Goal: Task Accomplishment & Management: Manage account settings

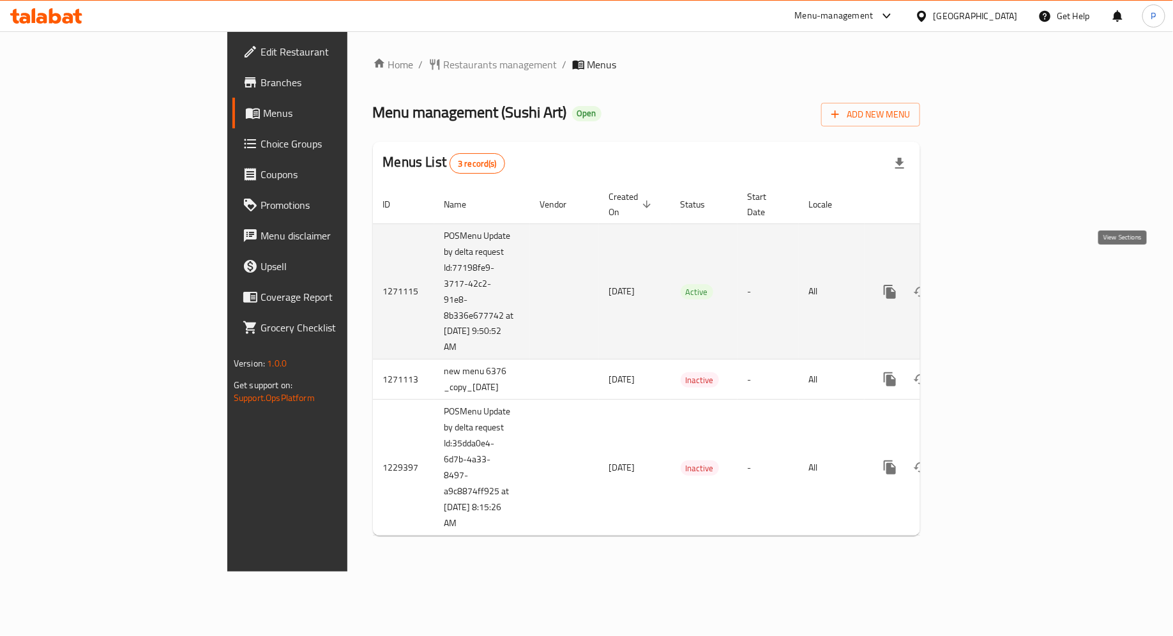
click at [997, 276] on link "enhanced table" at bounding box center [982, 291] width 31 height 31
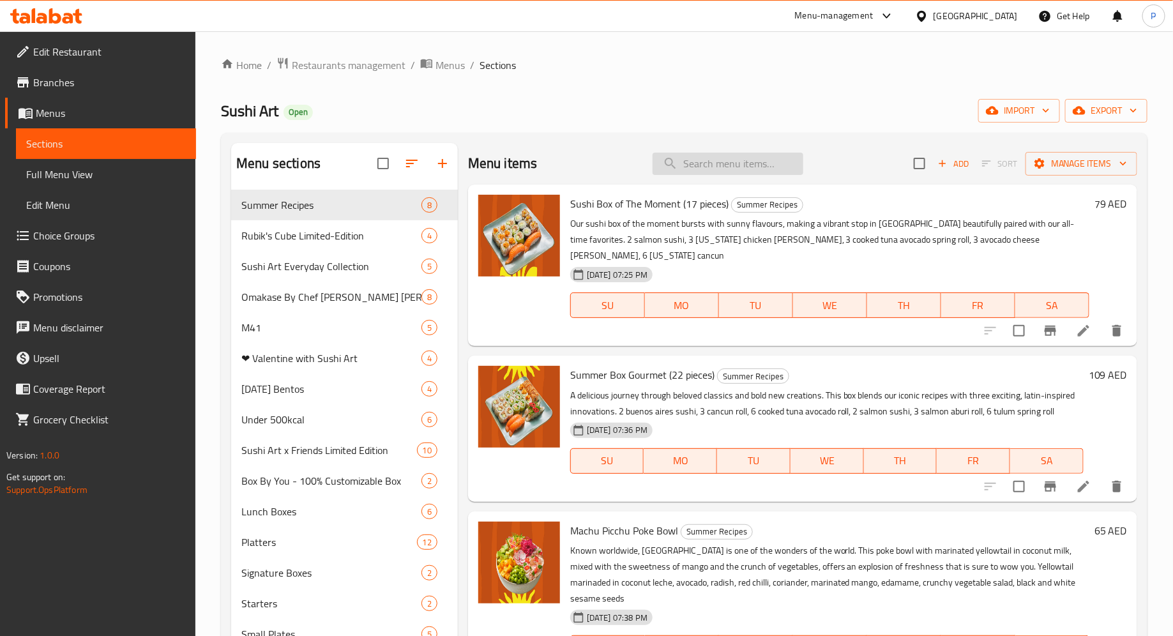
click at [705, 160] on input "search" at bounding box center [728, 164] width 151 height 22
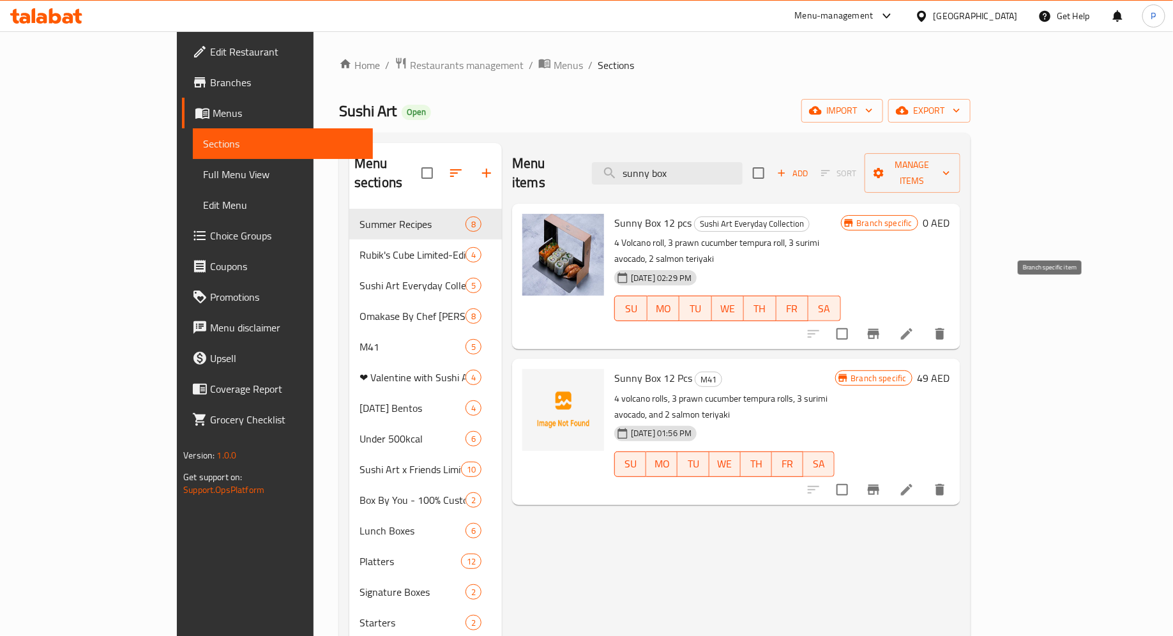
click at [889, 319] on button "Branch-specific-item" at bounding box center [873, 334] width 31 height 31
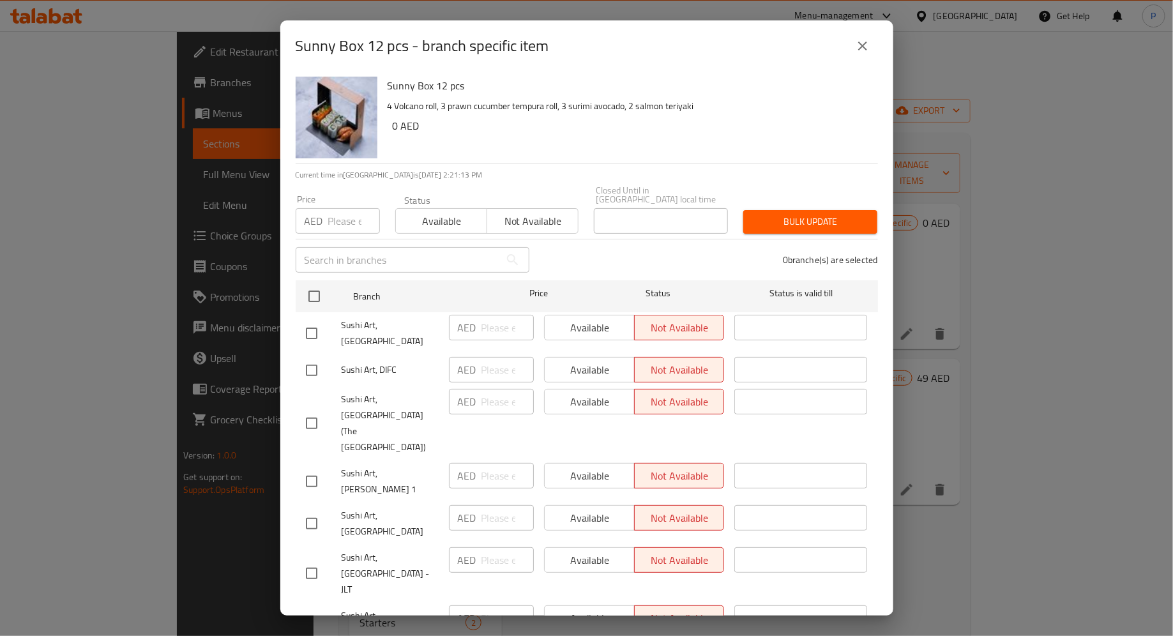
scroll to position [26, 0]
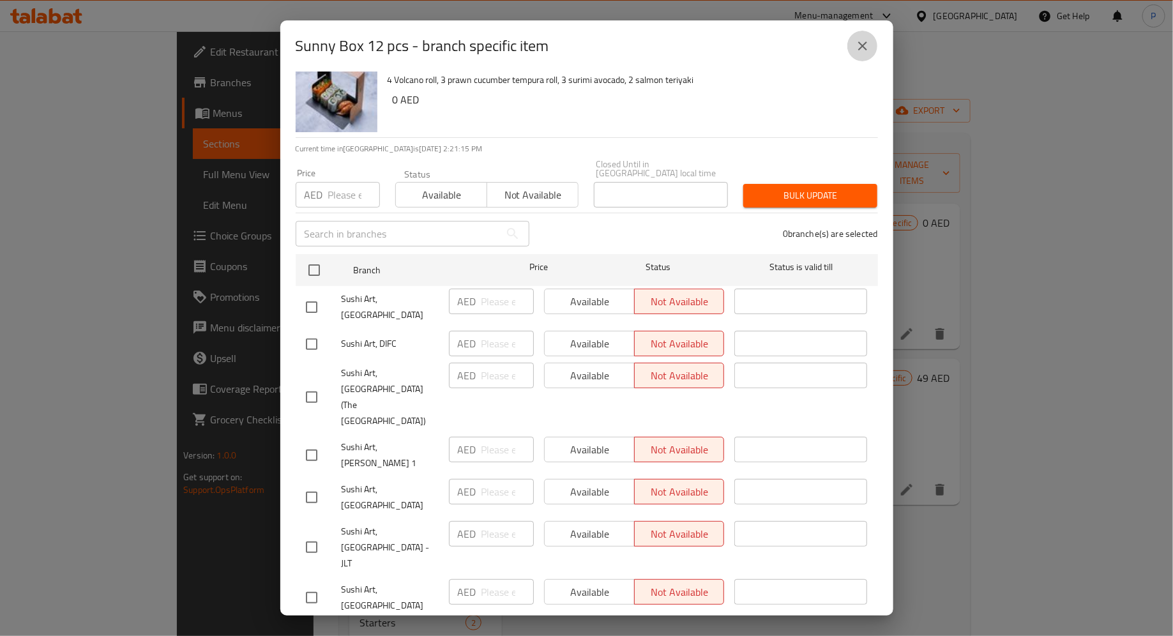
click at [859, 56] on button "close" at bounding box center [862, 46] width 31 height 31
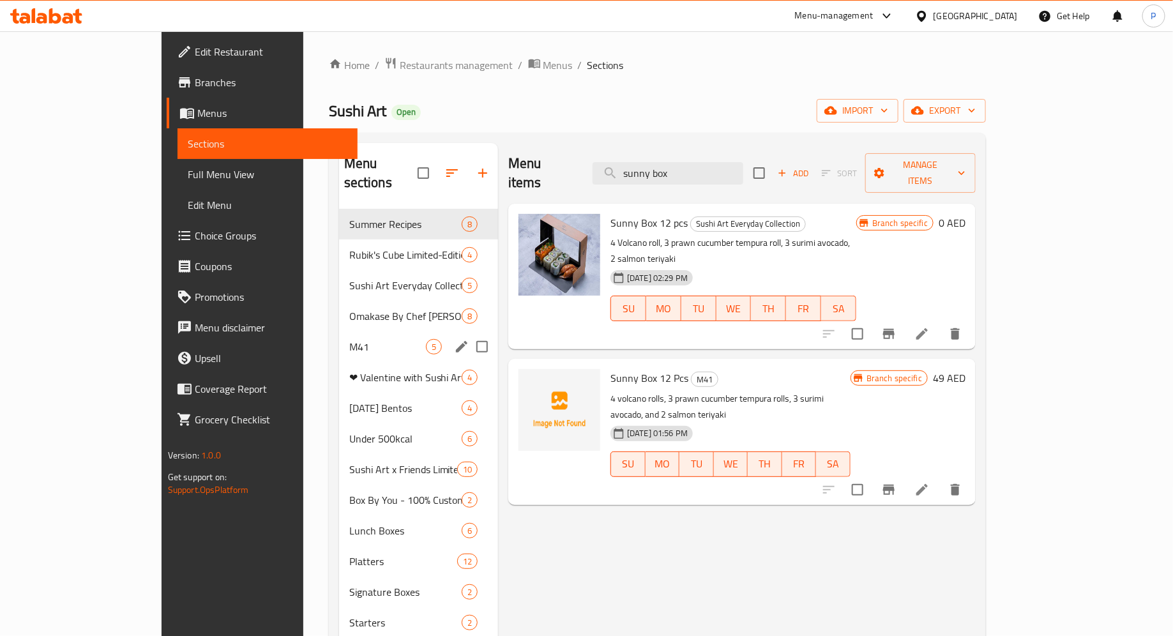
click at [348, 335] on div "M41 5" at bounding box center [418, 346] width 159 height 31
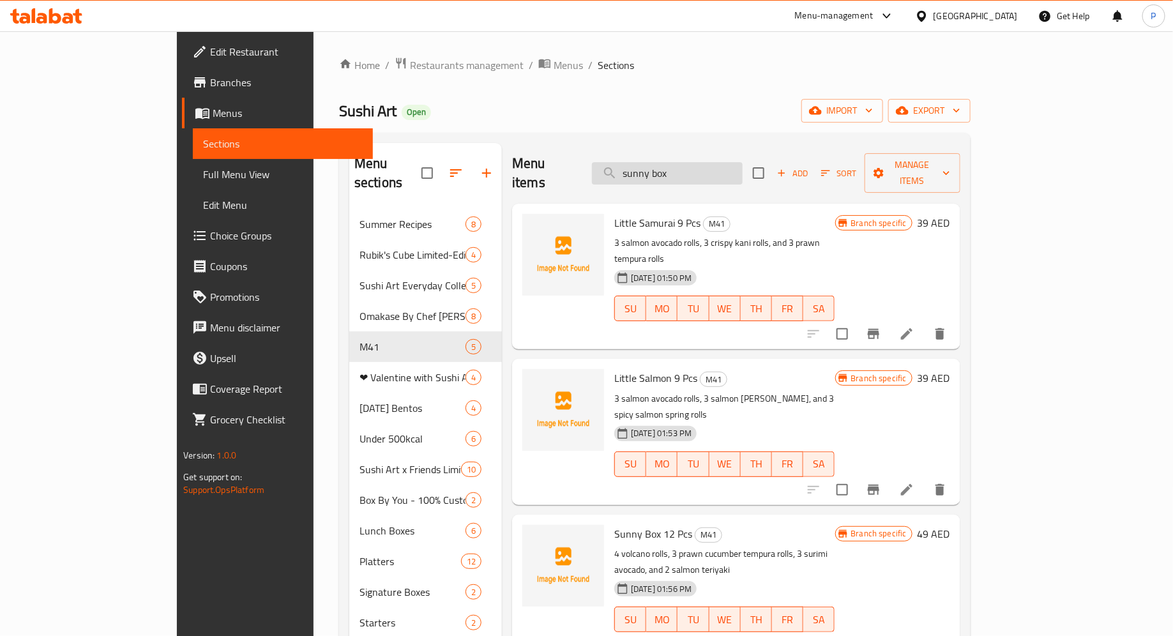
click at [723, 162] on input "sunny box" at bounding box center [667, 173] width 151 height 22
paste input "Sunny B"
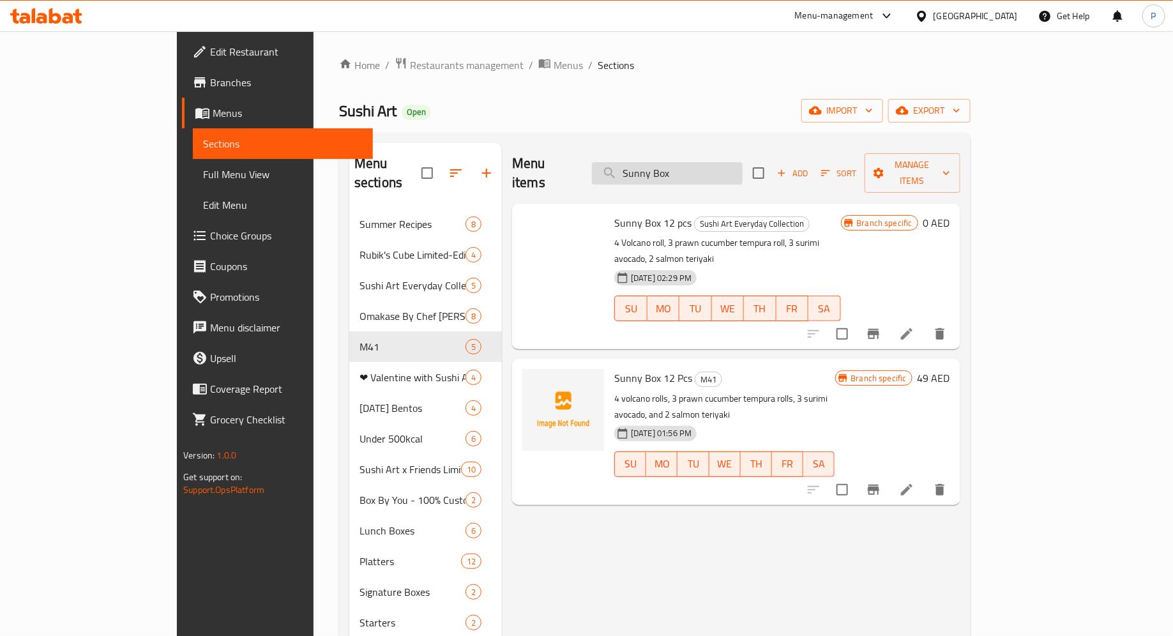
type input "Sunny Box"
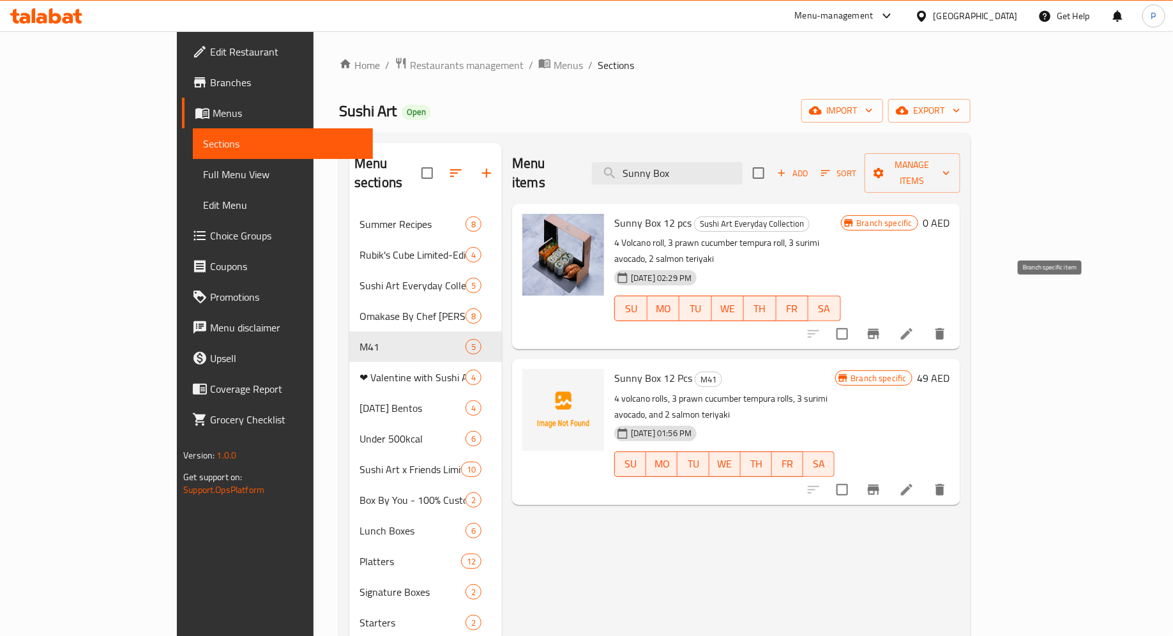
click at [879, 329] on icon "Branch-specific-item" at bounding box center [873, 334] width 11 height 10
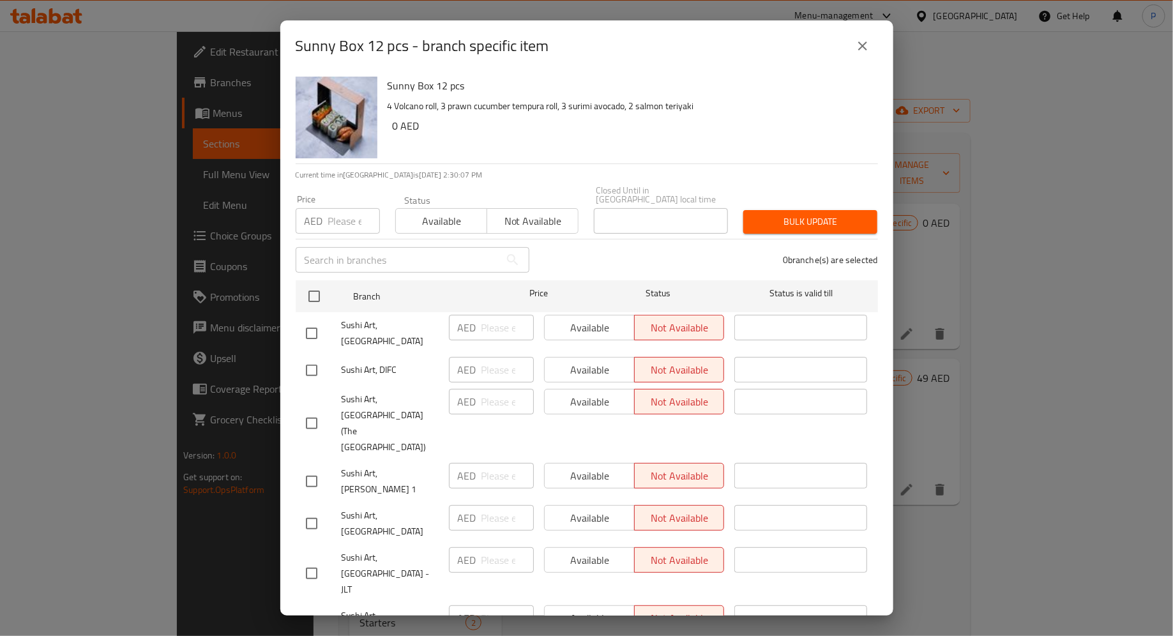
click at [858, 43] on icon "close" at bounding box center [862, 45] width 15 height 15
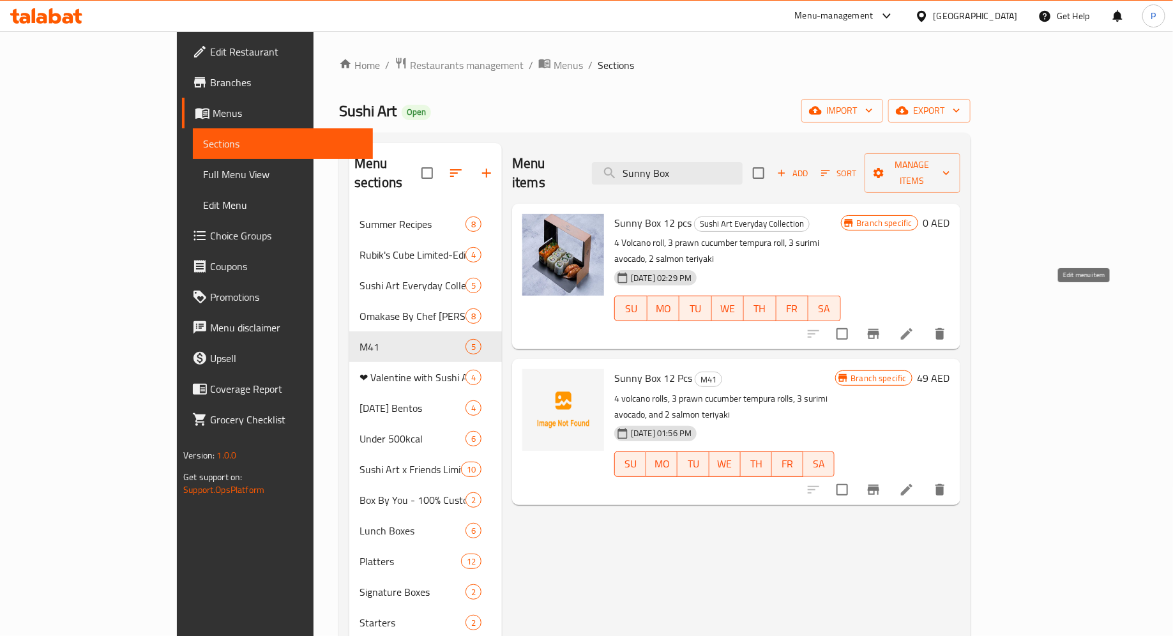
click at [912, 328] on icon at bounding box center [906, 333] width 11 height 11
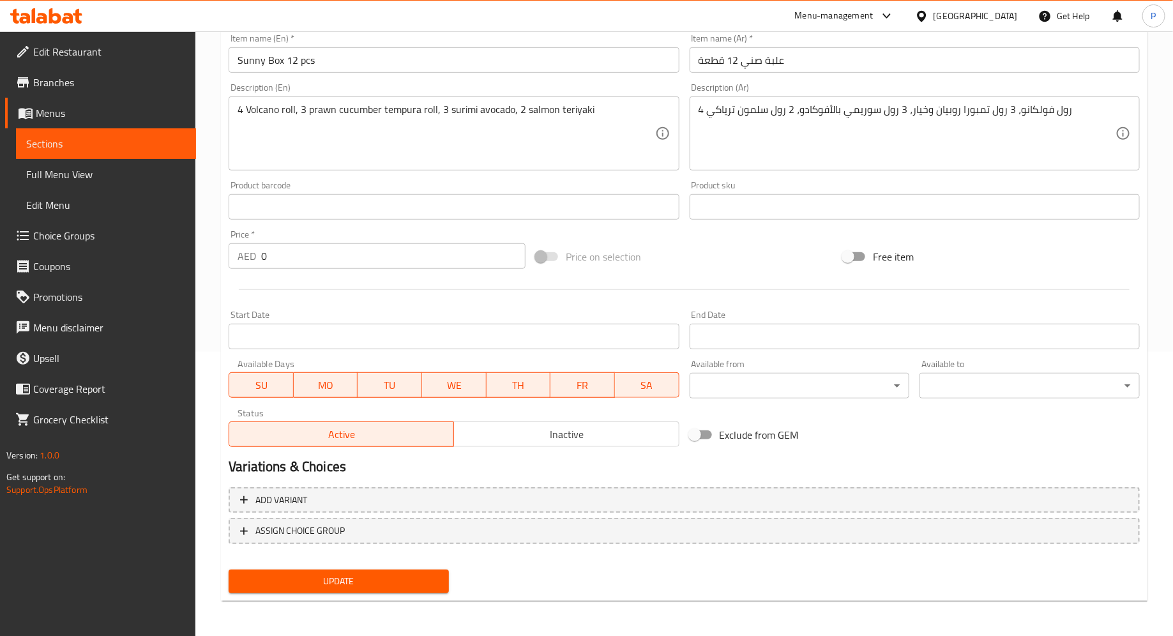
scroll to position [278, 0]
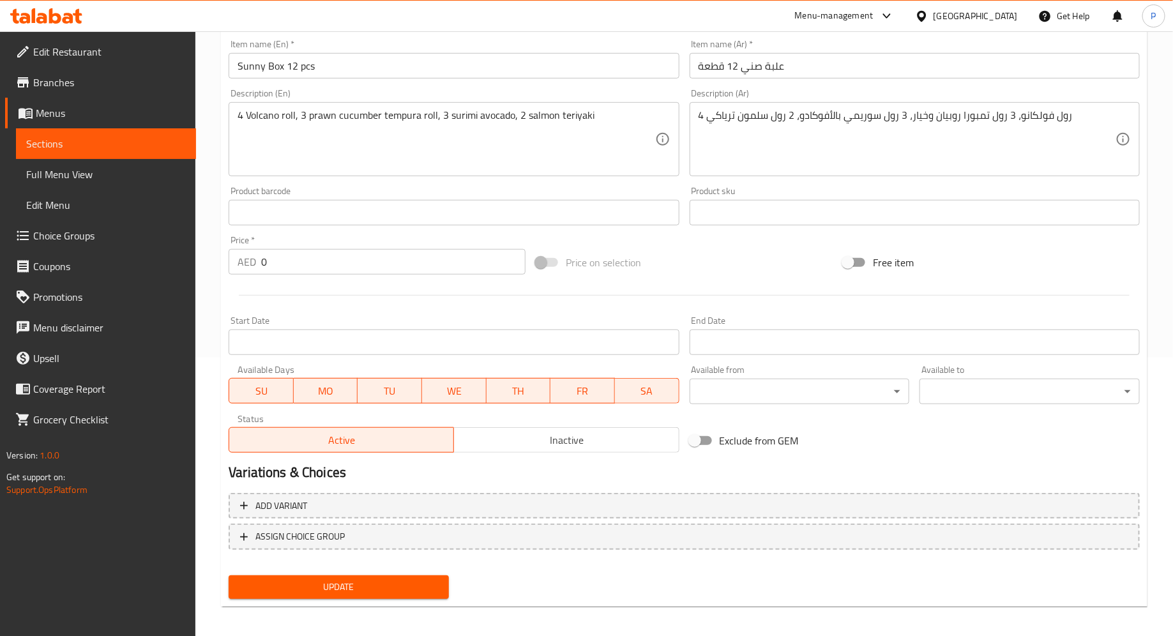
click at [333, 265] on input "0" at bounding box center [393, 262] width 264 height 26
type input "49"
click at [379, 579] on span "Update" at bounding box center [339, 587] width 200 height 16
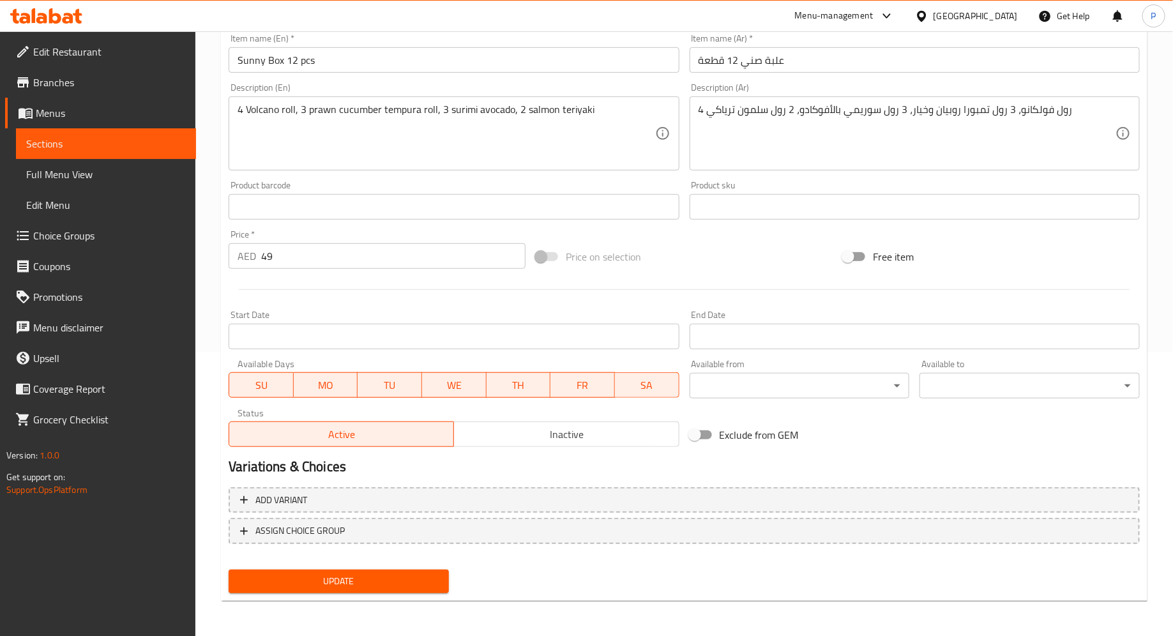
scroll to position [0, 0]
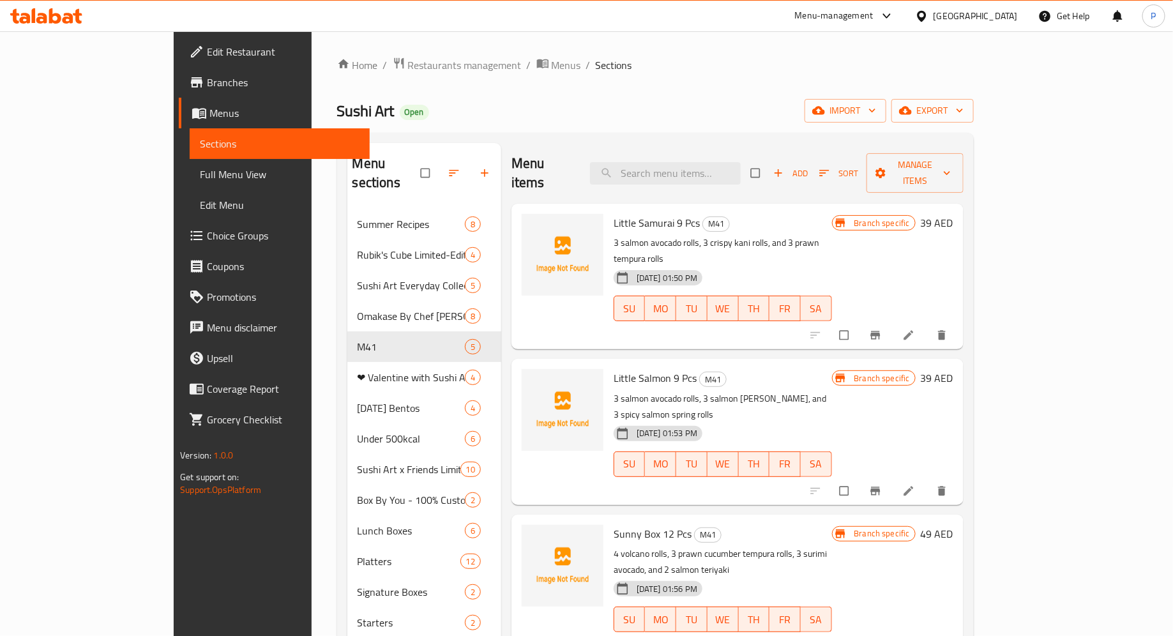
click at [854, 82] on div "Home / Restaurants management / Menus / Sections Sushi Art Open import export M…" at bounding box center [655, 569] width 637 height 1025
click at [207, 81] on span "Branches" at bounding box center [283, 82] width 153 height 15
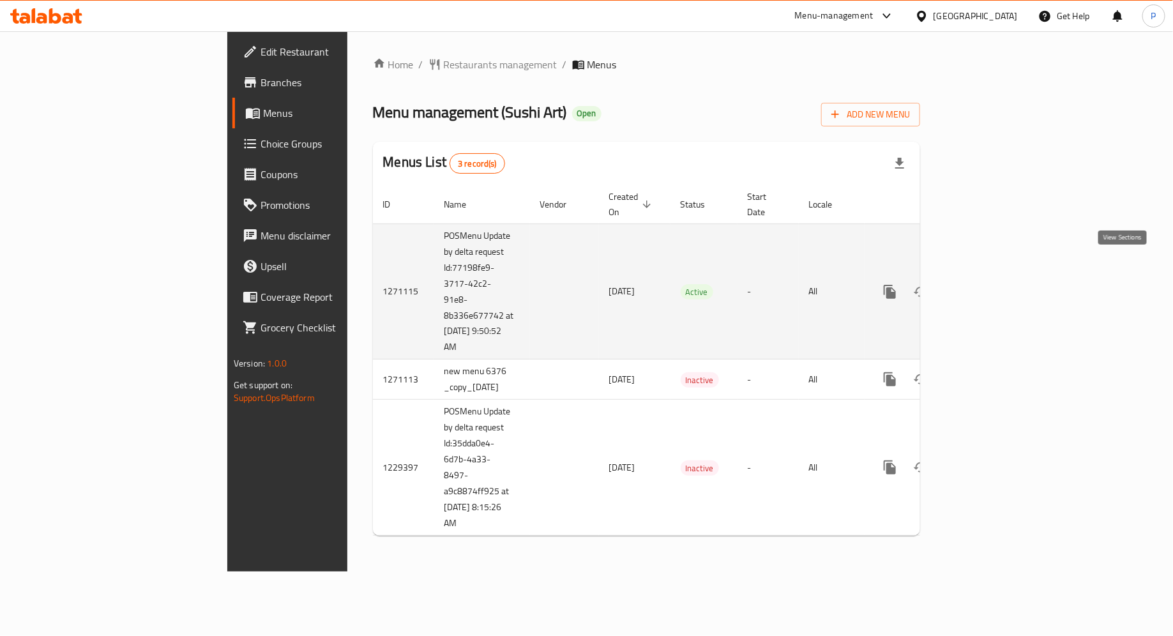
click at [990, 284] on icon "enhanced table" at bounding box center [981, 291] width 15 height 15
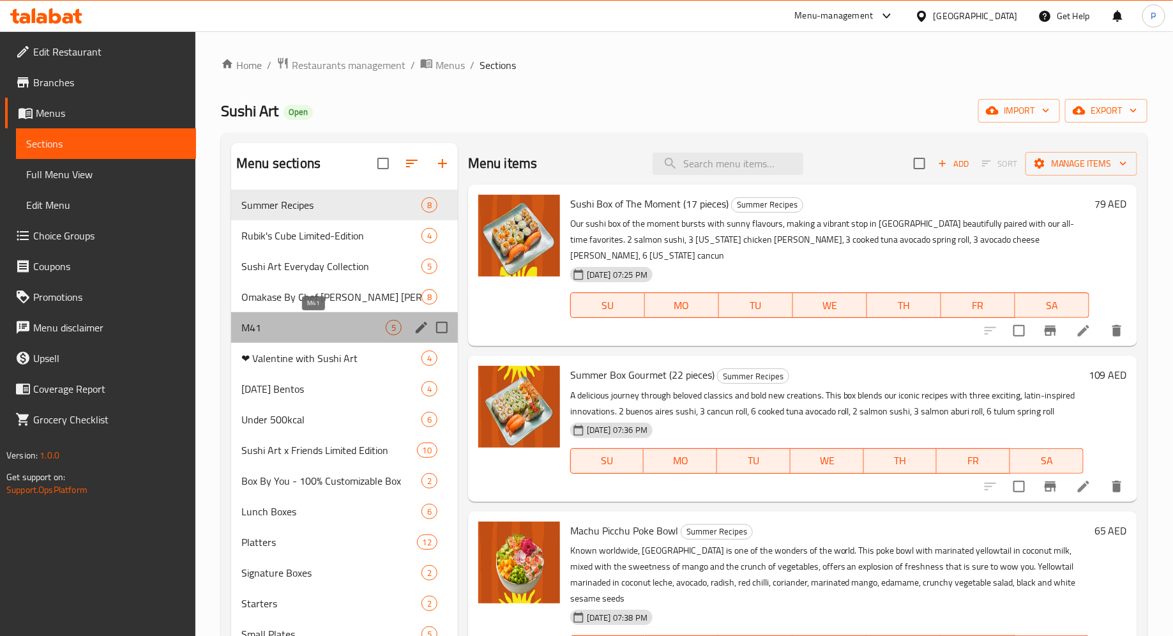
click at [331, 332] on span "M41" at bounding box center [313, 327] width 144 height 15
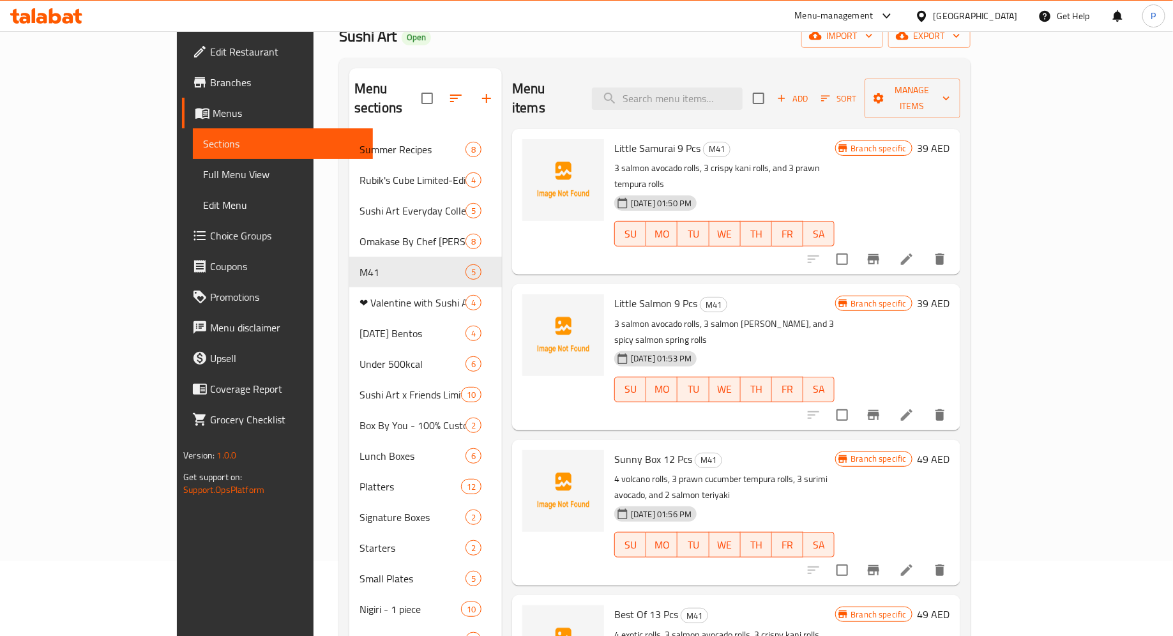
scroll to position [189, 0]
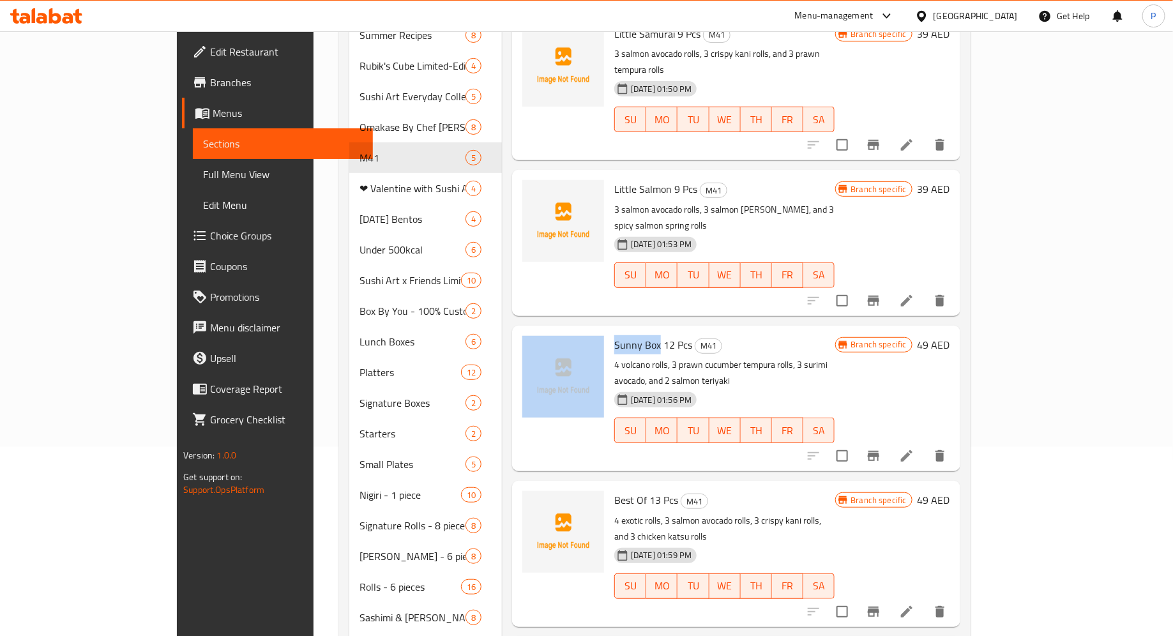
drag, startPoint x: 615, startPoint y: 296, endPoint x: 563, endPoint y: 296, distance: 52.4
click at [563, 331] on div "Sunny Box 12 Pcs M41 4 volcano rolls, 3 prawn cucumber tempura rolls, 3 surimi …" at bounding box center [736, 398] width 438 height 135
copy div "Sunny Box"
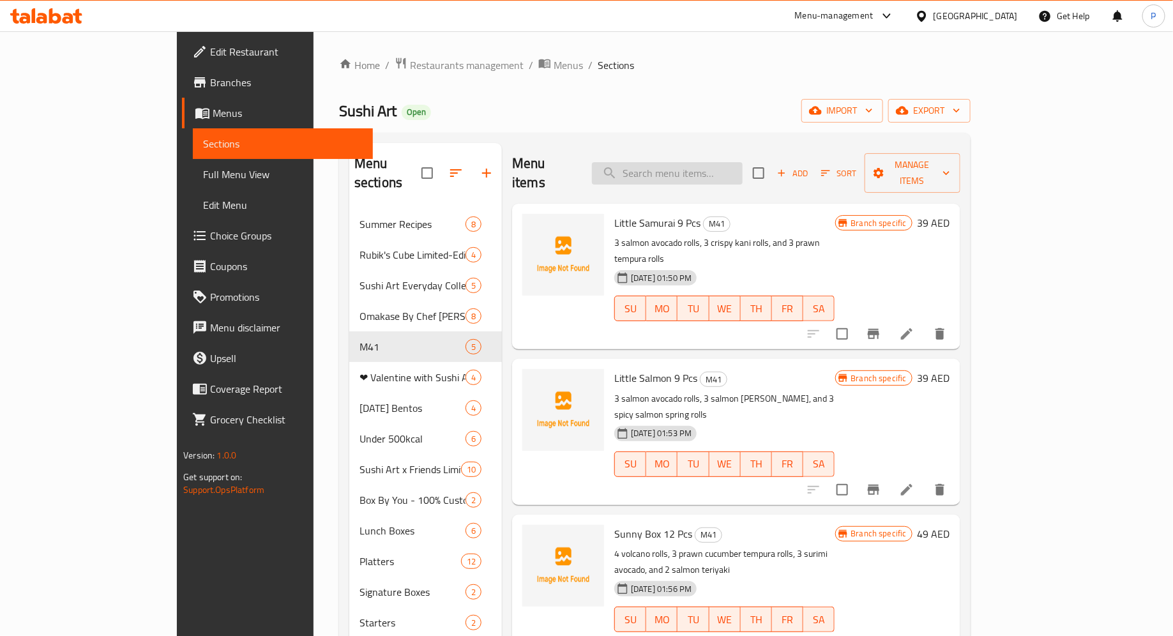
click at [692, 174] on input "search" at bounding box center [667, 173] width 151 height 22
paste input "Sunny Box"
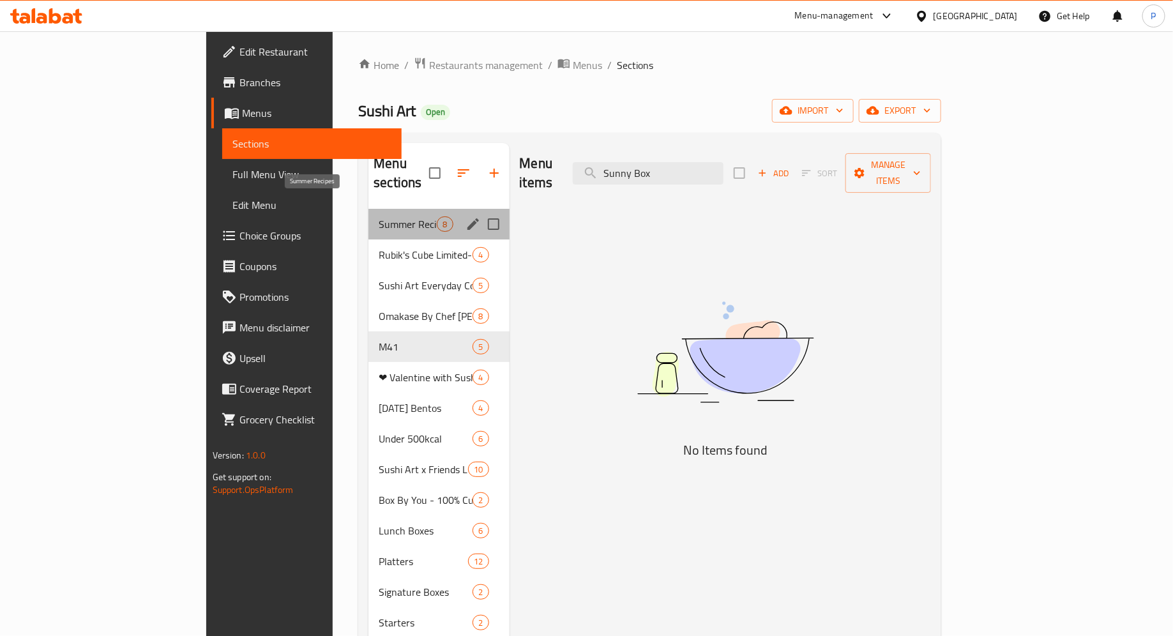
click at [379, 216] on span "Summer Recipes" at bounding box center [408, 223] width 58 height 15
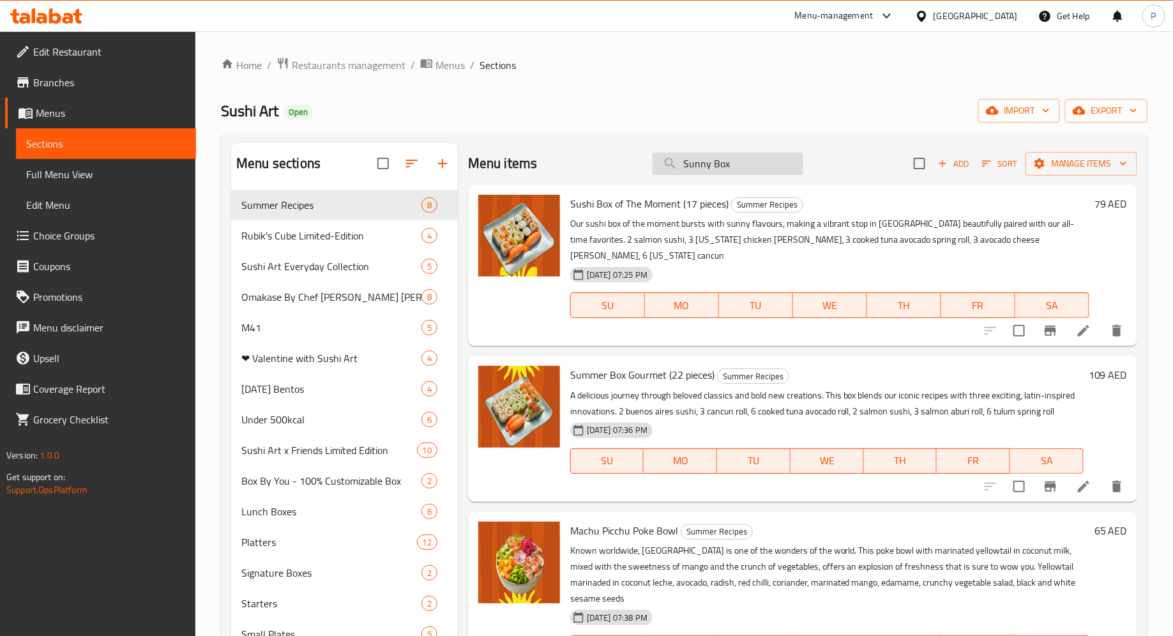
click at [766, 161] on input "Sunny Box" at bounding box center [728, 164] width 151 height 22
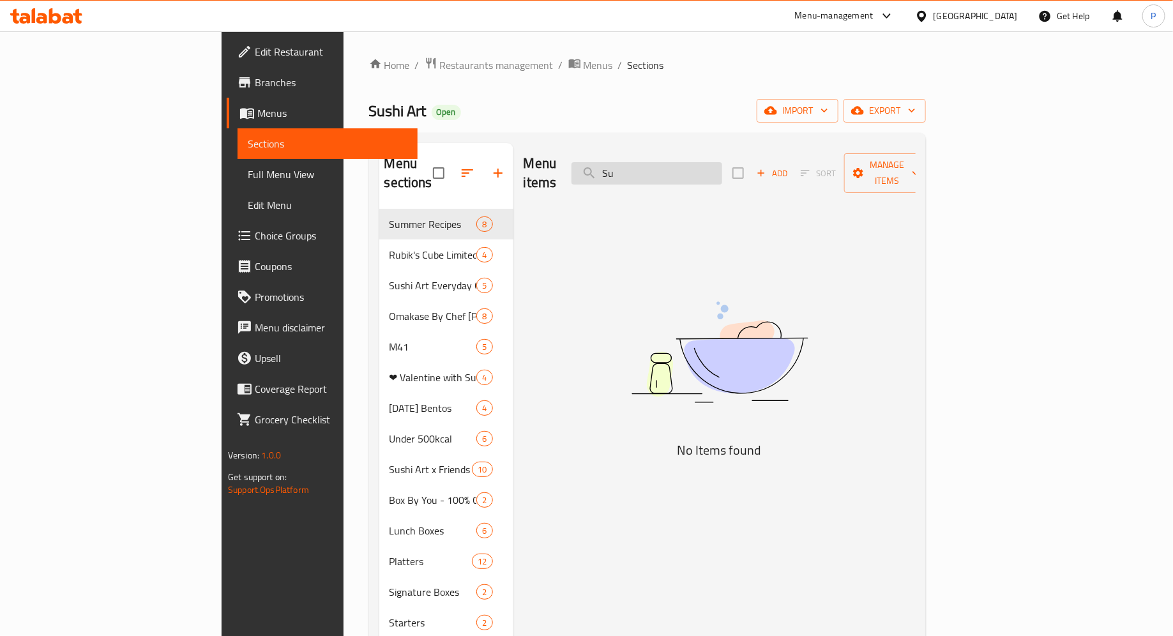
type input "S"
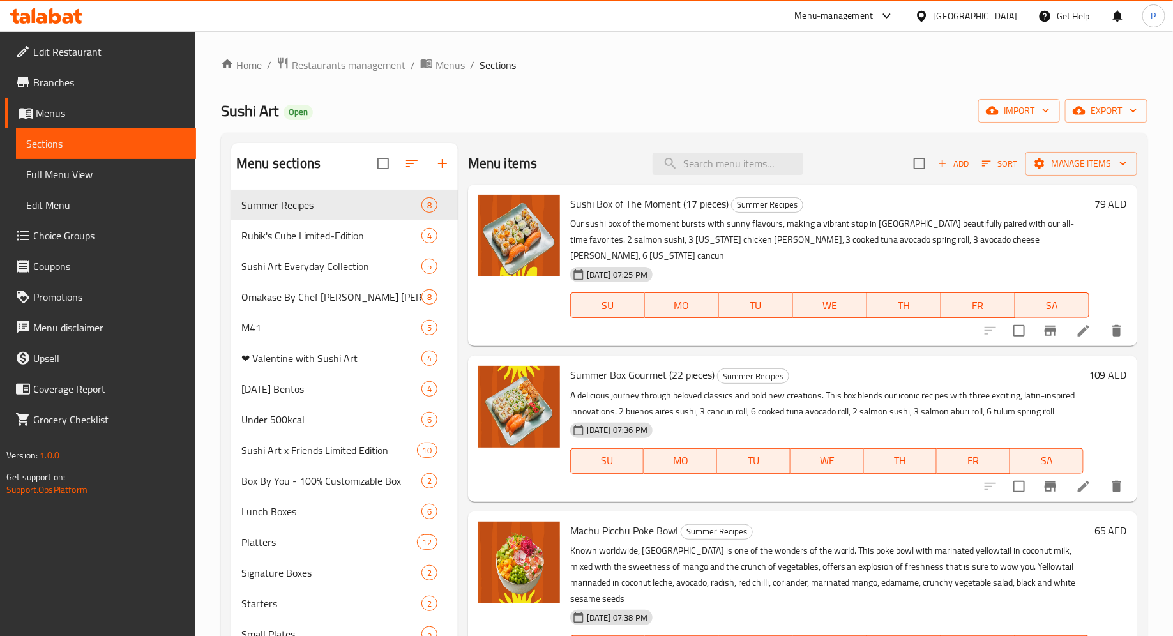
click at [579, 110] on div "Sushi Art Open import export" at bounding box center [684, 111] width 926 height 24
click at [325, 322] on span "M41" at bounding box center [313, 327] width 144 height 15
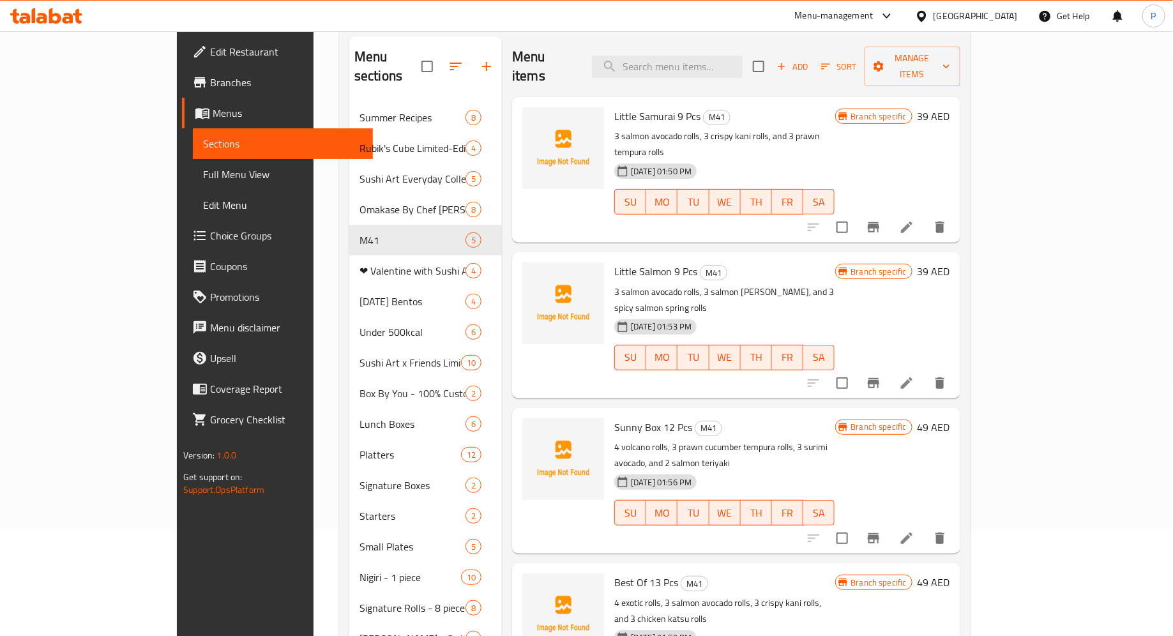
scroll to position [106, 0]
click at [728, 56] on input "search" at bounding box center [667, 67] width 151 height 22
paste input "Shrimpy"
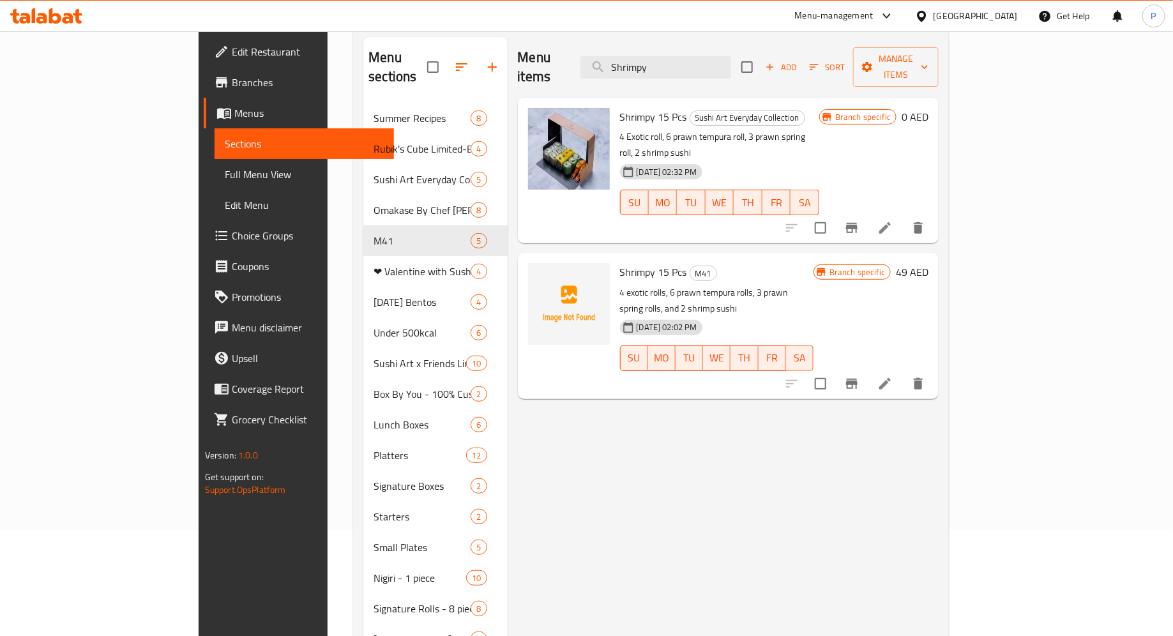
type input "Shrimpy"
click at [893, 220] on icon at bounding box center [884, 227] width 15 height 15
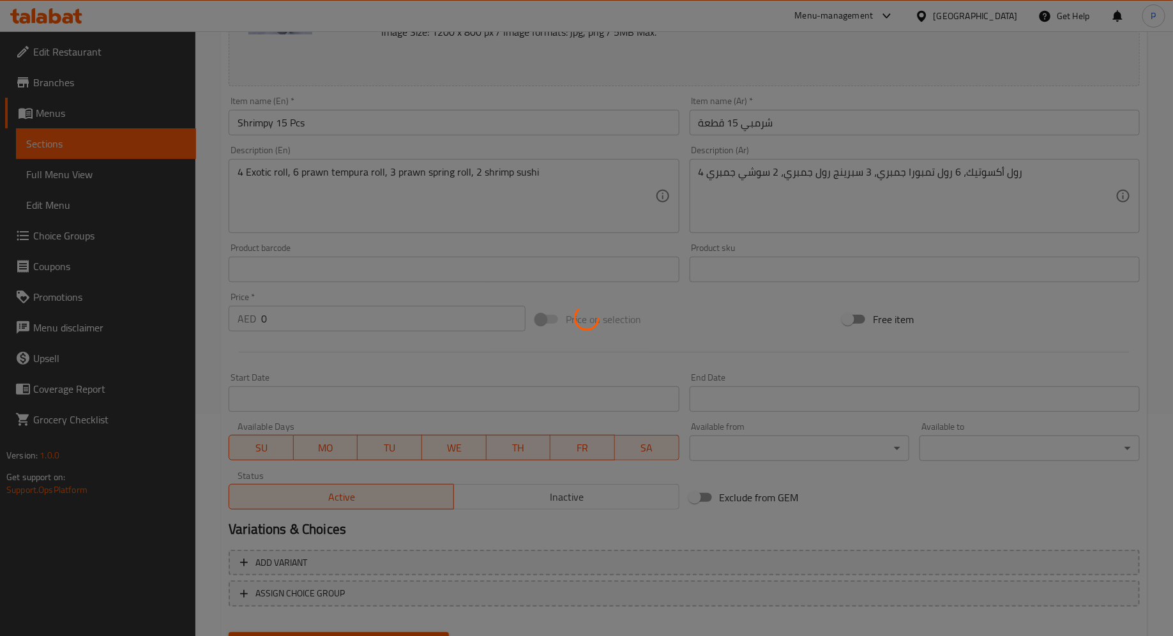
scroll to position [284, 0]
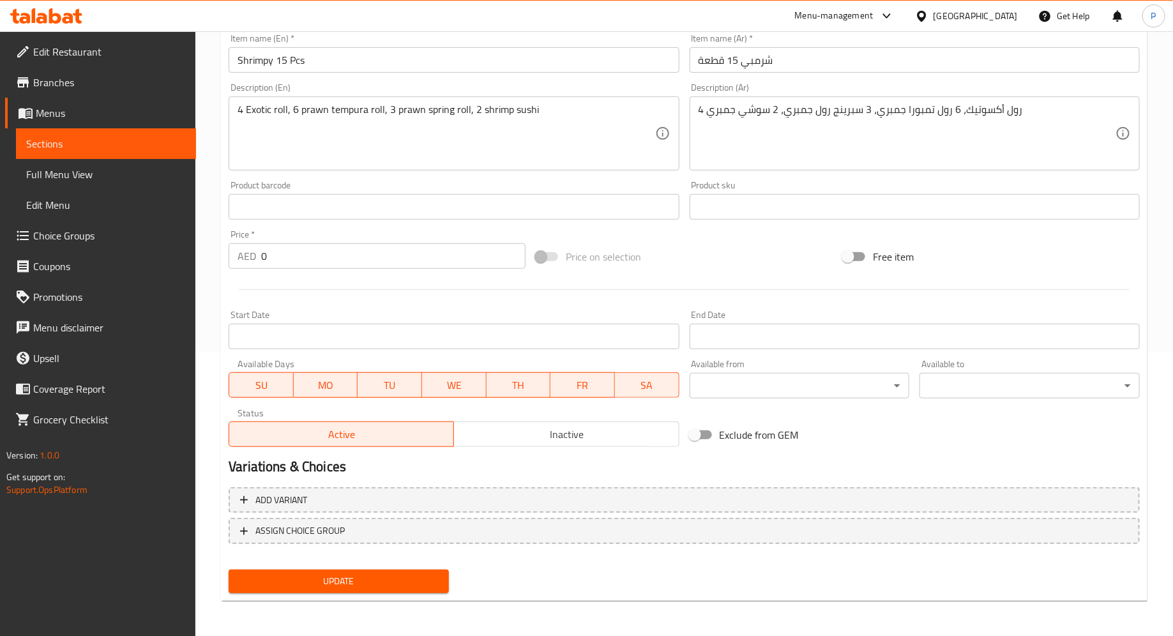
click at [331, 248] on input "0" at bounding box center [393, 256] width 264 height 26
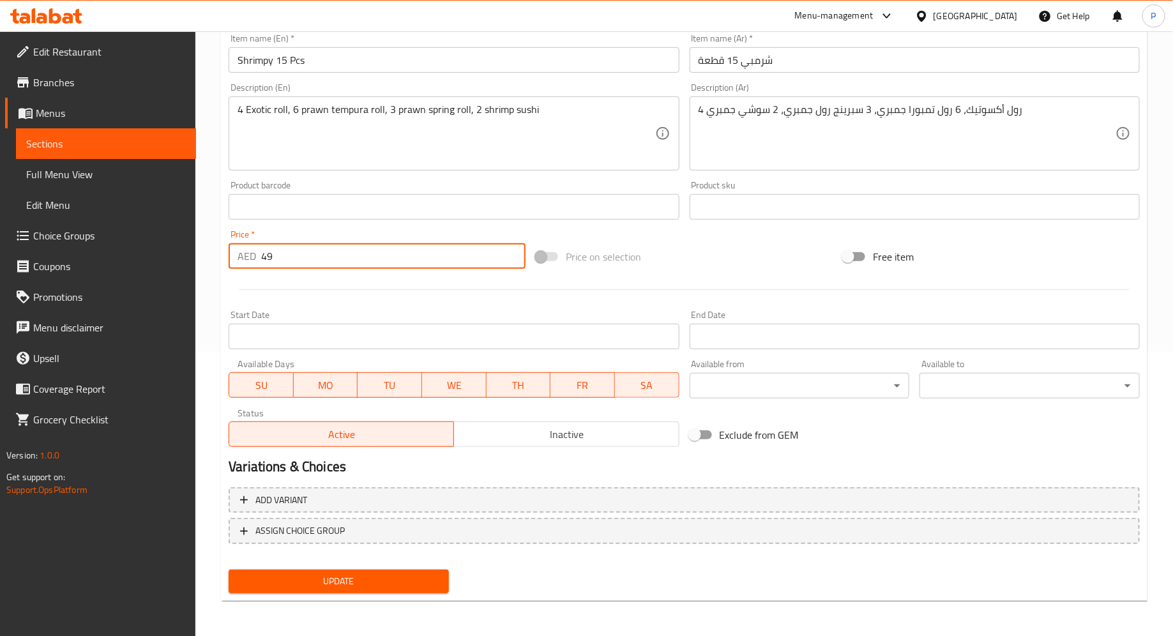
type input "49"
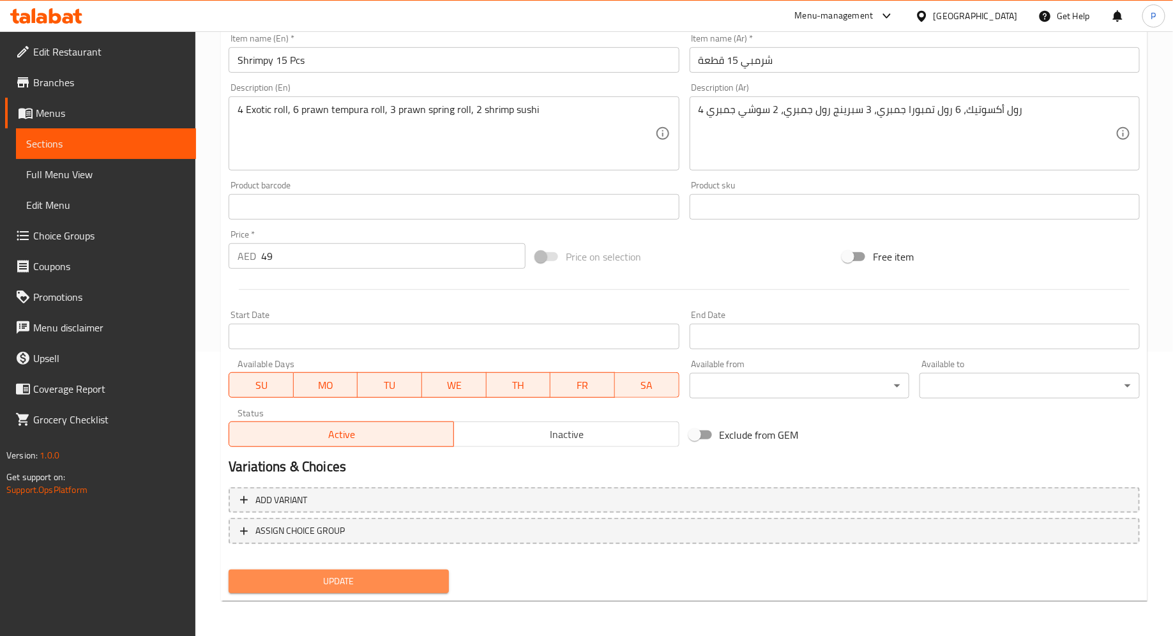
click at [389, 587] on span "Update" at bounding box center [339, 581] width 200 height 16
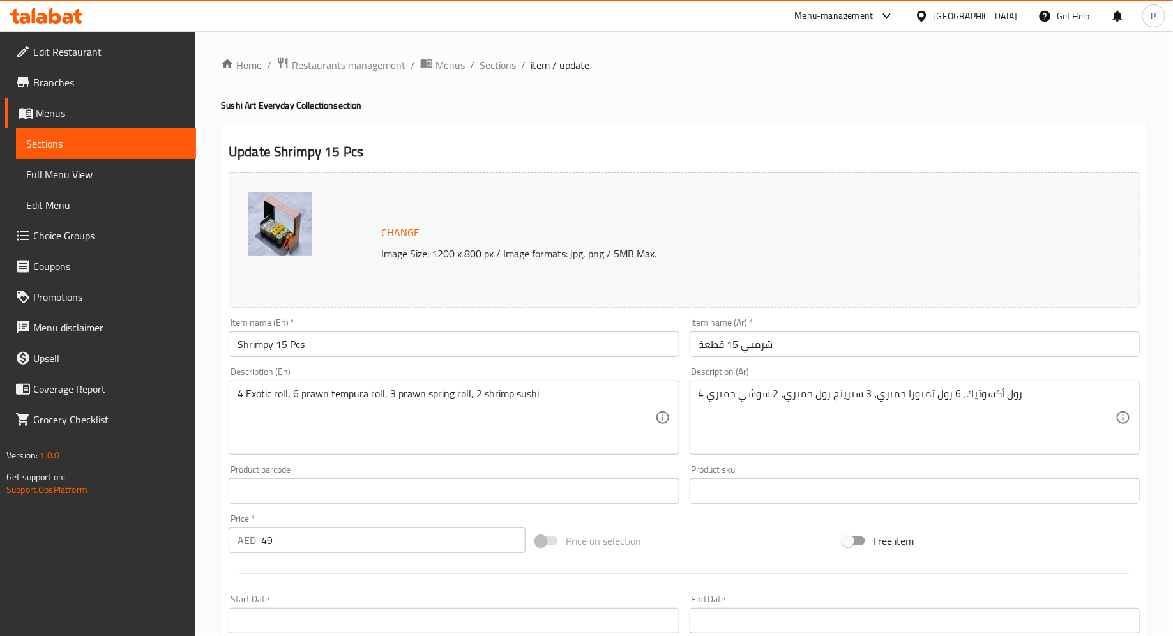
click at [106, 108] on span "Menus" at bounding box center [111, 112] width 150 height 15
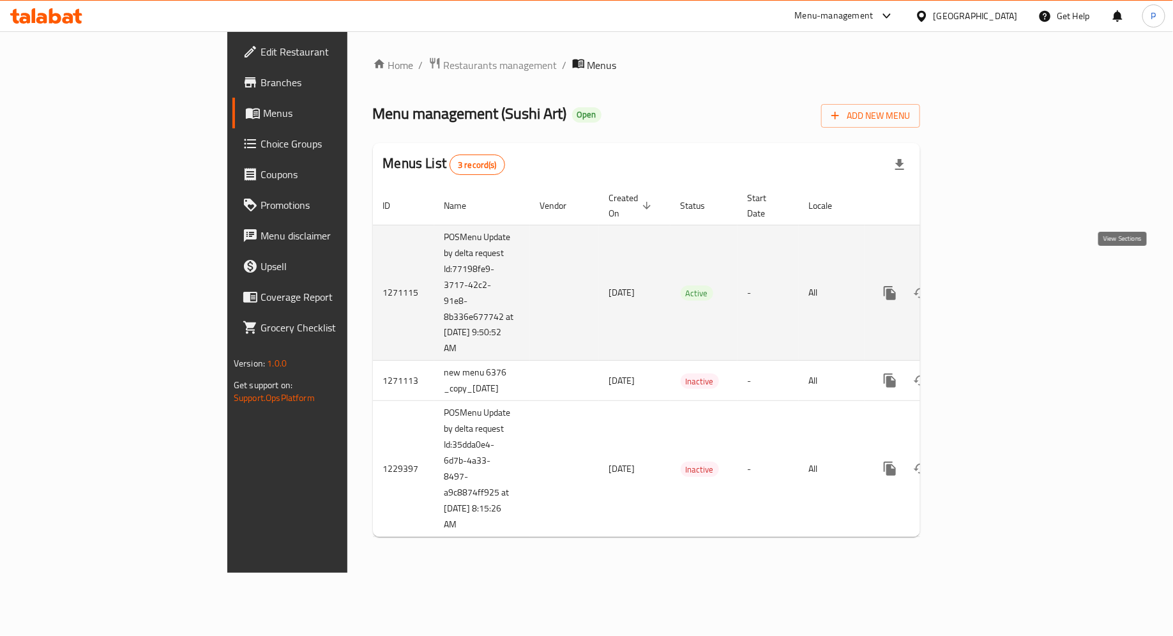
click at [997, 278] on link "enhanced table" at bounding box center [982, 293] width 31 height 31
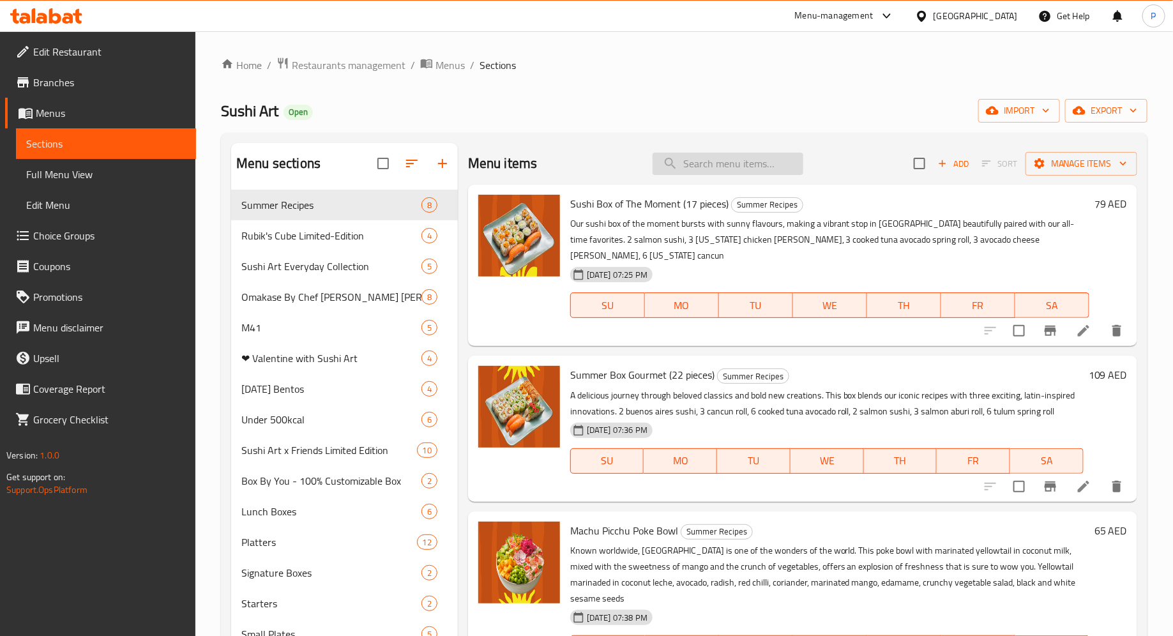
click at [743, 169] on input "search" at bounding box center [728, 164] width 151 height 22
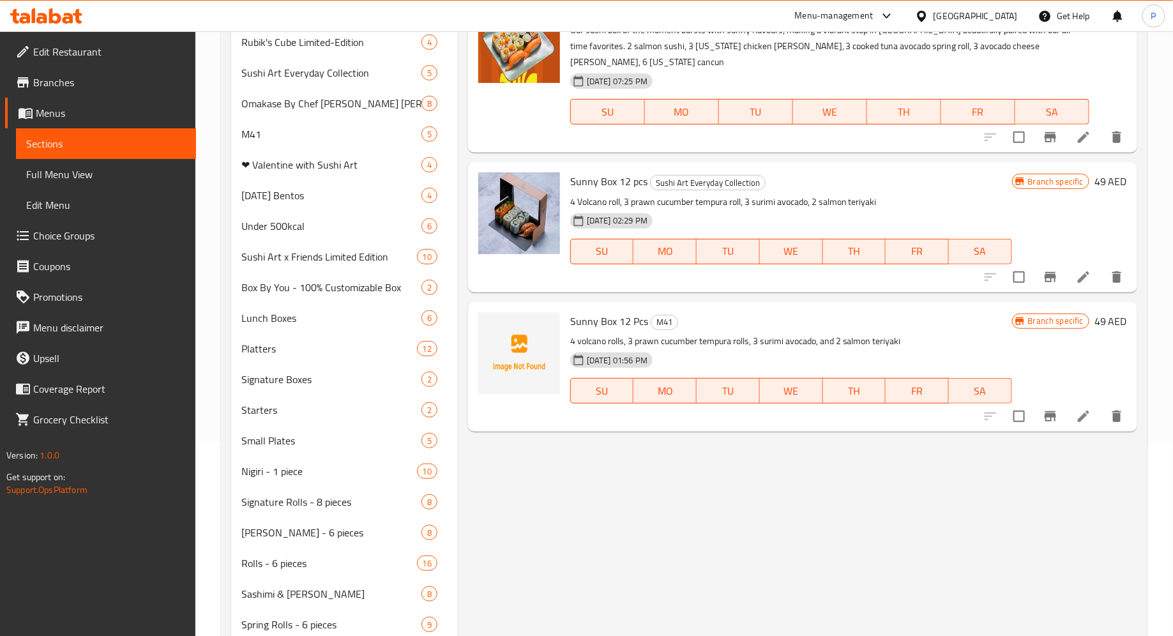
scroll to position [216, 0]
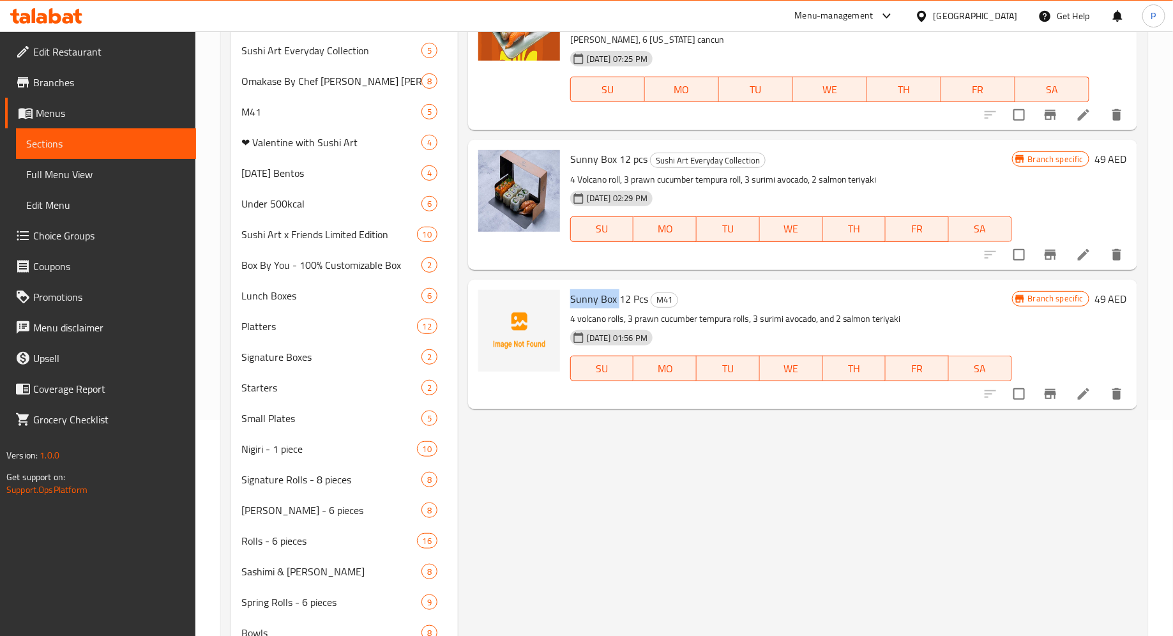
drag, startPoint x: 619, startPoint y: 282, endPoint x: 573, endPoint y: 280, distance: 46.0
click at [573, 289] on span "Sunny Box 12 Pcs" at bounding box center [609, 298] width 78 height 19
copy span "Sunny Box"
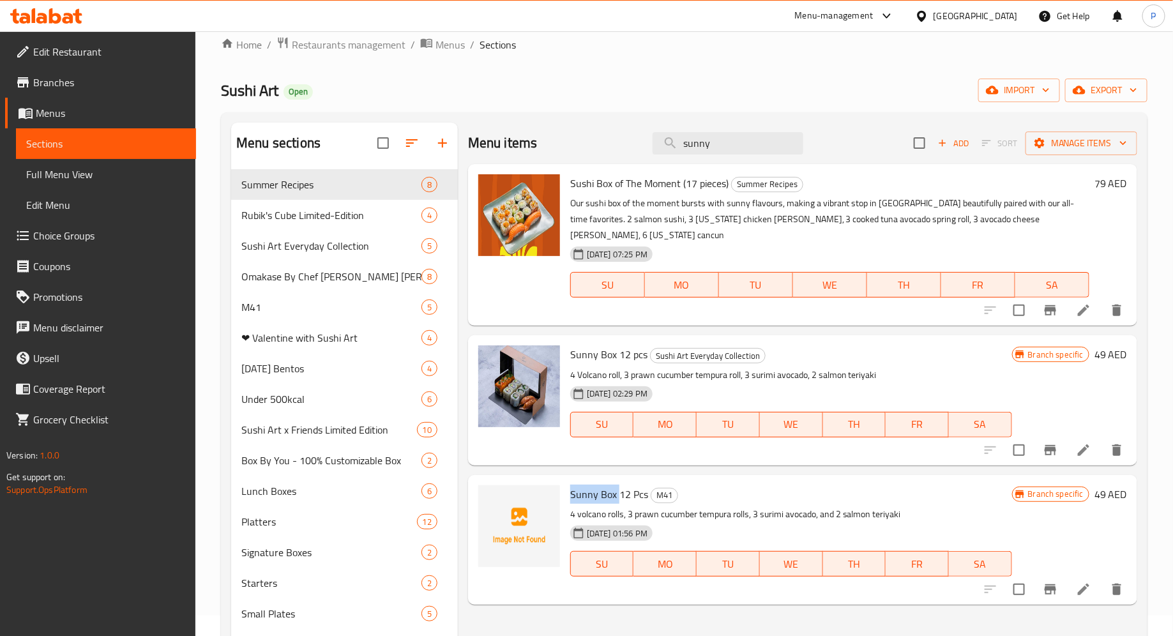
scroll to position [0, 0]
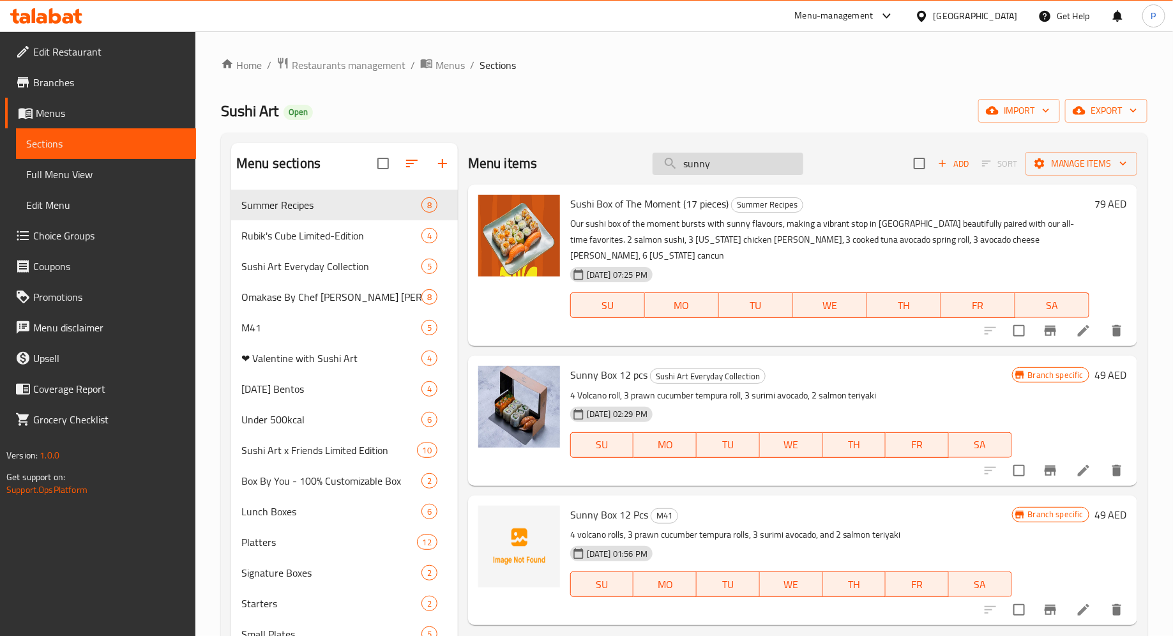
click at [716, 162] on input "sunny" at bounding box center [728, 164] width 151 height 22
paste input "Sunny Box"
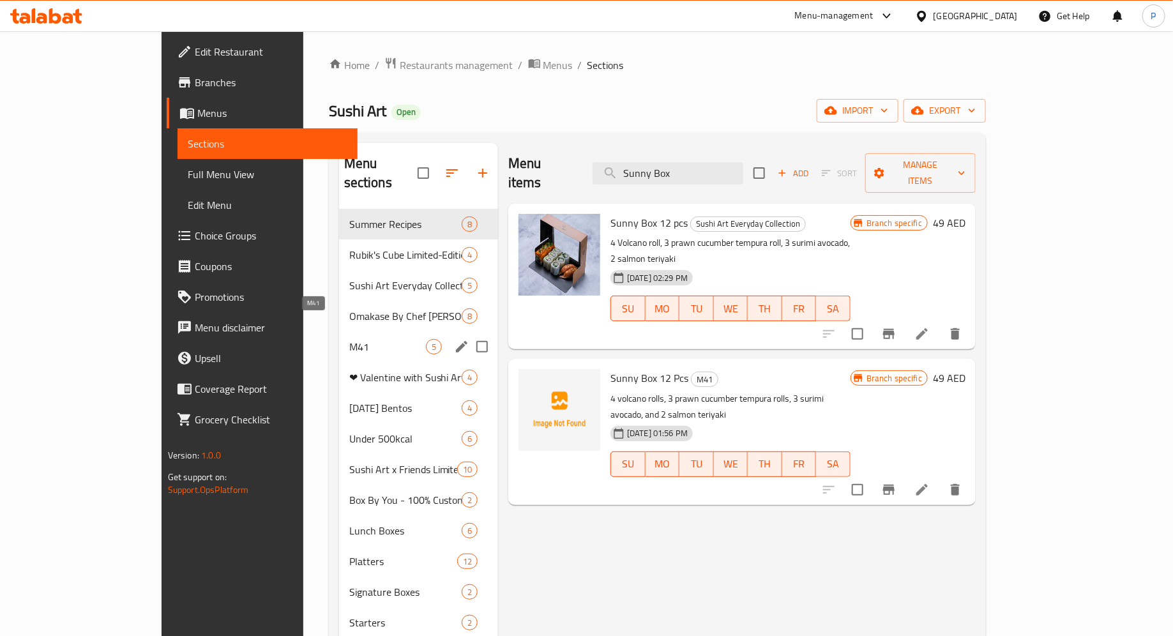
type input "Sunny Box"
click at [349, 339] on span "M41" at bounding box center [387, 346] width 77 height 15
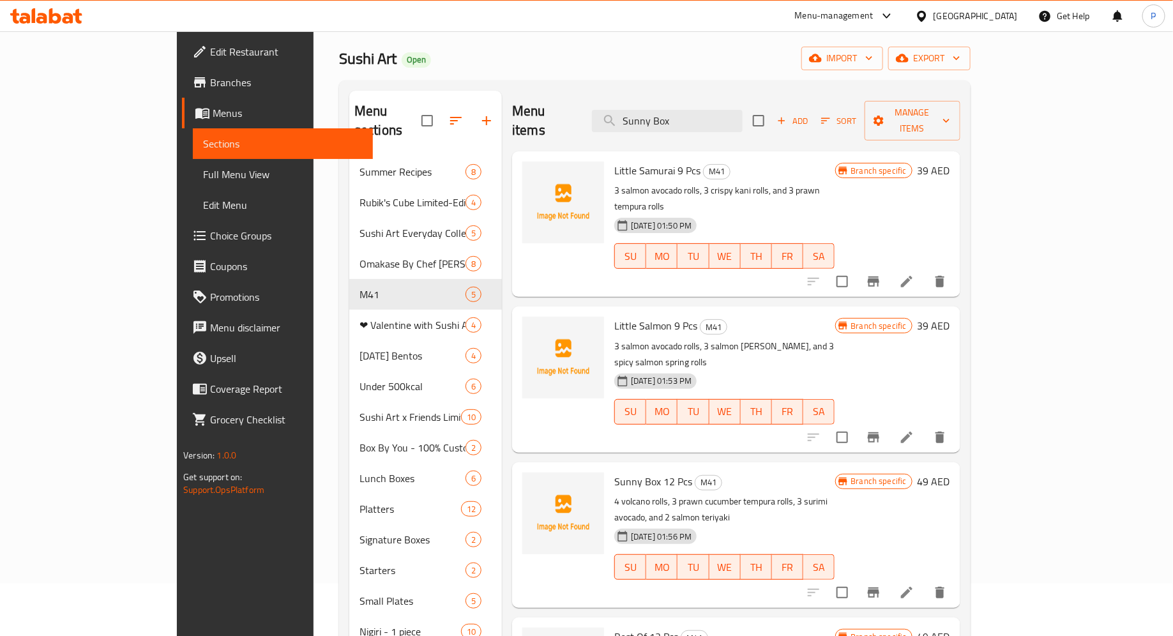
scroll to position [53, 0]
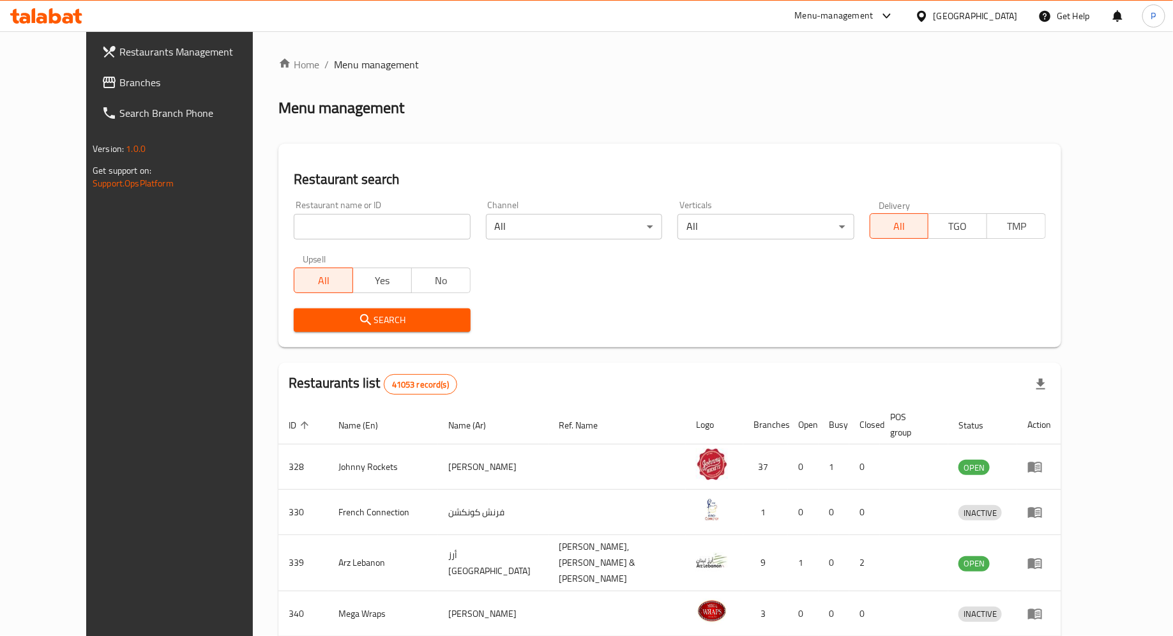
click at [56, 19] on icon at bounding box center [46, 15] width 72 height 15
